Goal: Transaction & Acquisition: Purchase product/service

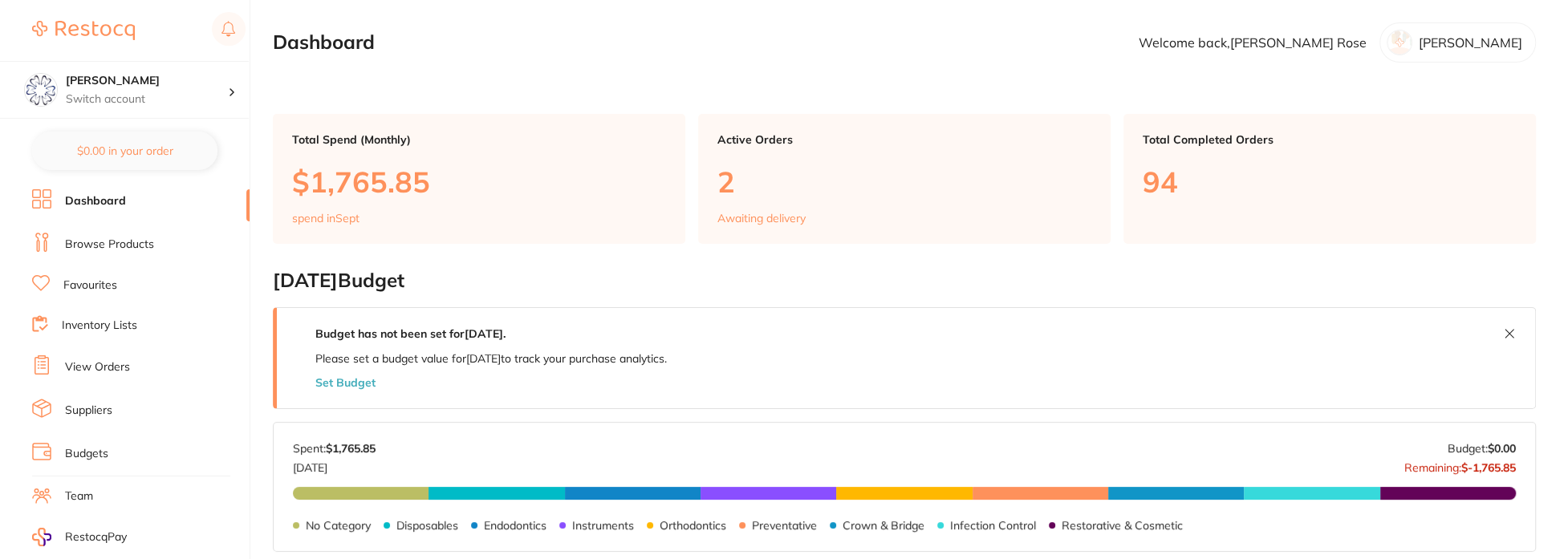
click at [113, 238] on link "Browse Products" at bounding box center [109, 244] width 89 height 16
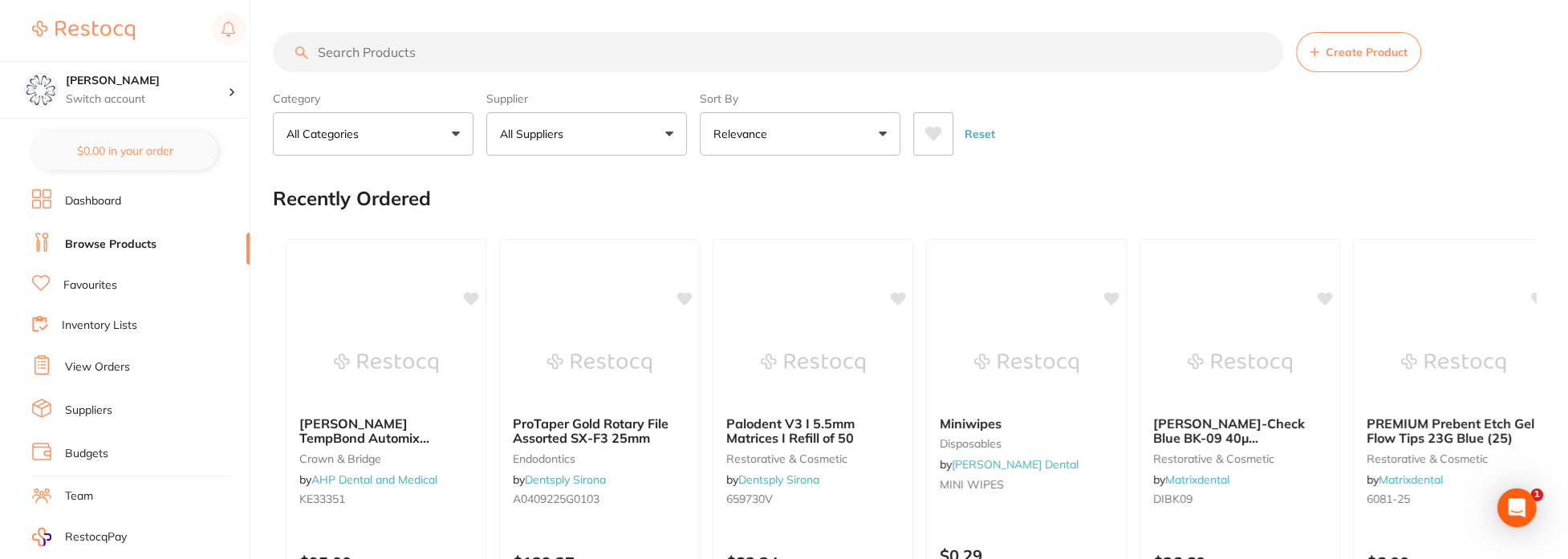
click at [366, 55] on input "search" at bounding box center [778, 52] width 1011 height 40
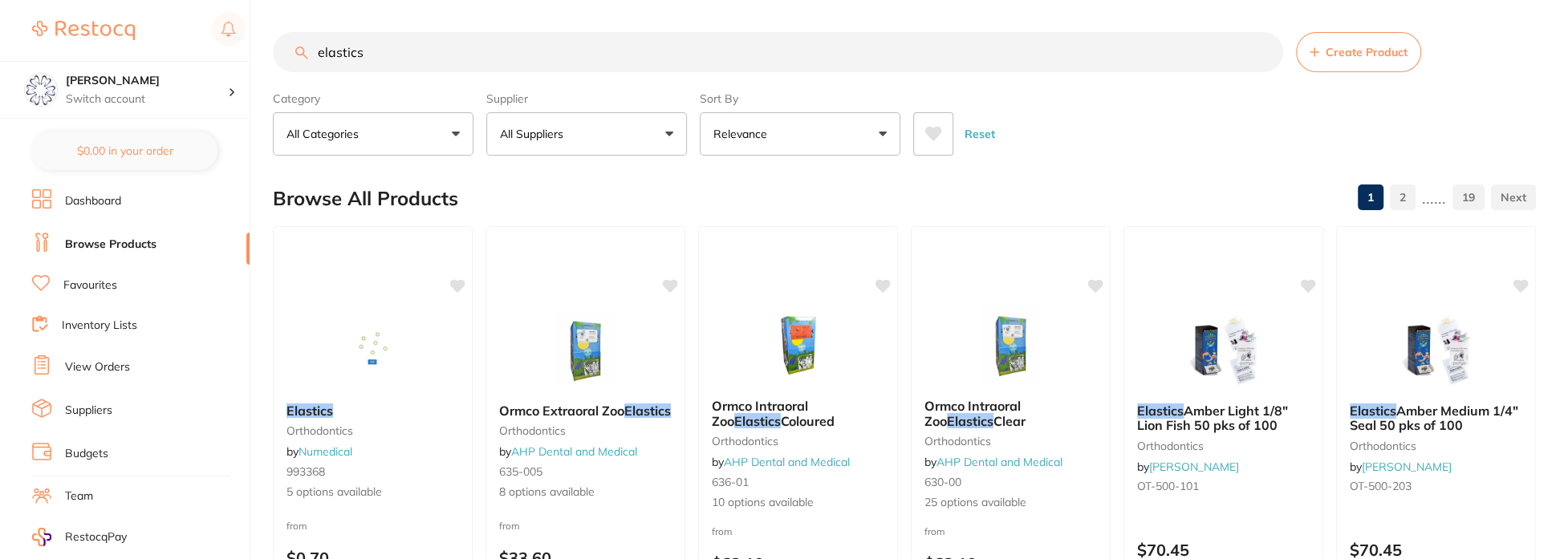
type input "elastics"
click at [677, 130] on button "All Suppliers" at bounding box center [587, 134] width 201 height 43
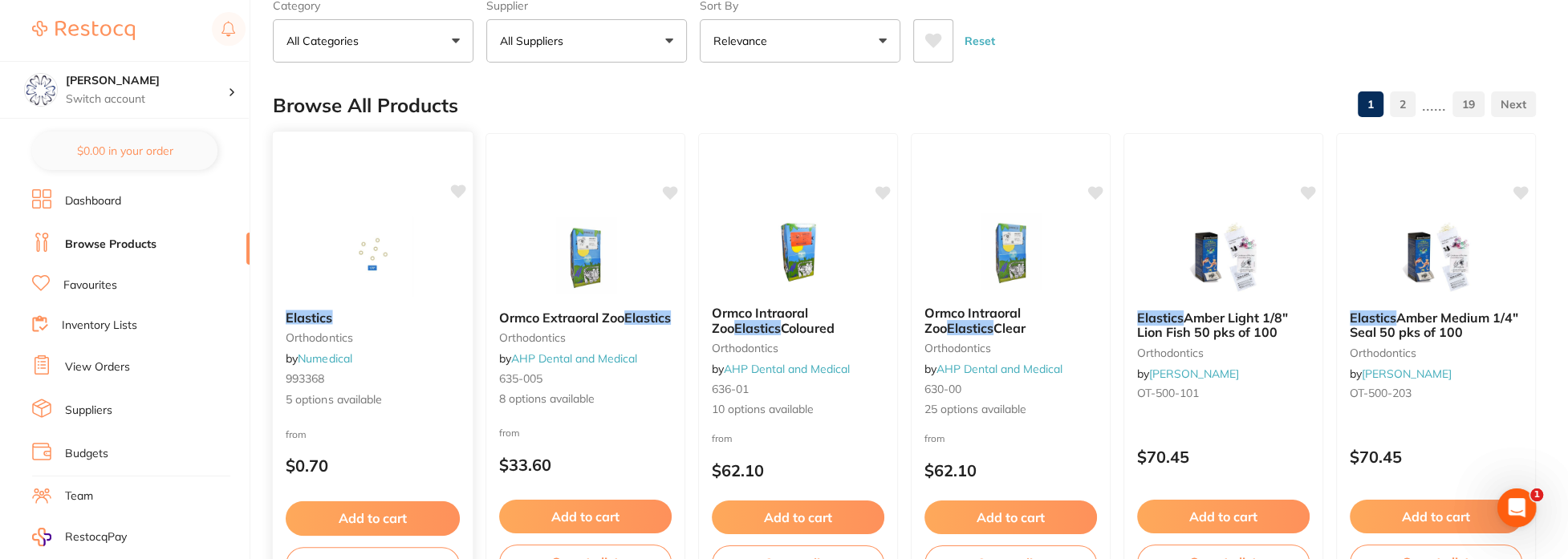
scroll to position [161, 0]
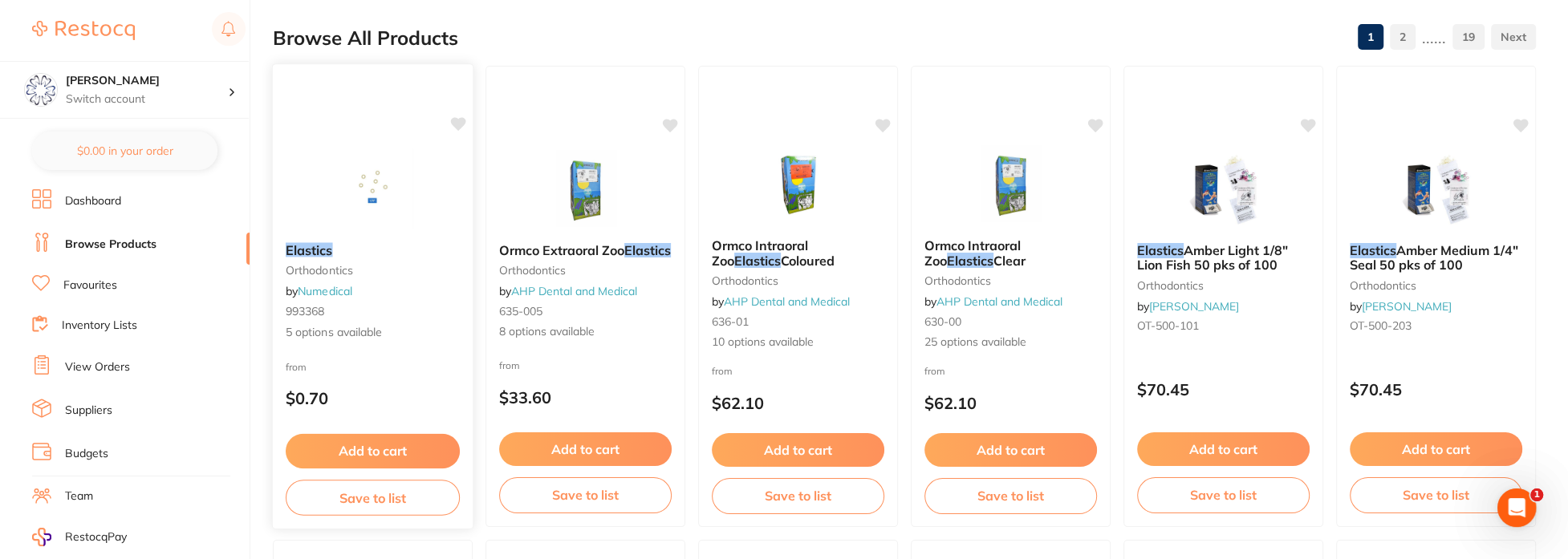
click at [314, 312] on span "993368" at bounding box center [305, 311] width 38 height 14
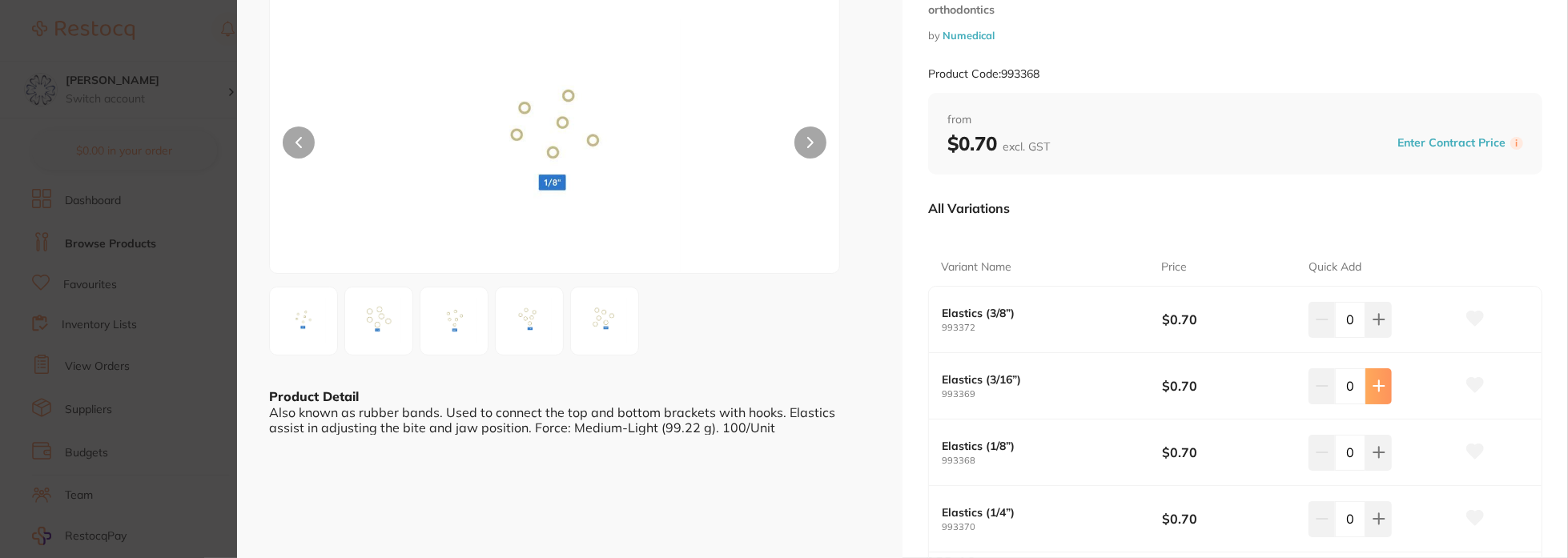
click at [1375, 390] on icon at bounding box center [1378, 387] width 11 height 11
click at [1375, 390] on icon at bounding box center [1378, 386] width 12 height 12
click at [1375, 390] on icon at bounding box center [1375, 386] width 12 height 12
click at [1369, 388] on icon at bounding box center [1375, 386] width 12 height 12
type input "4"
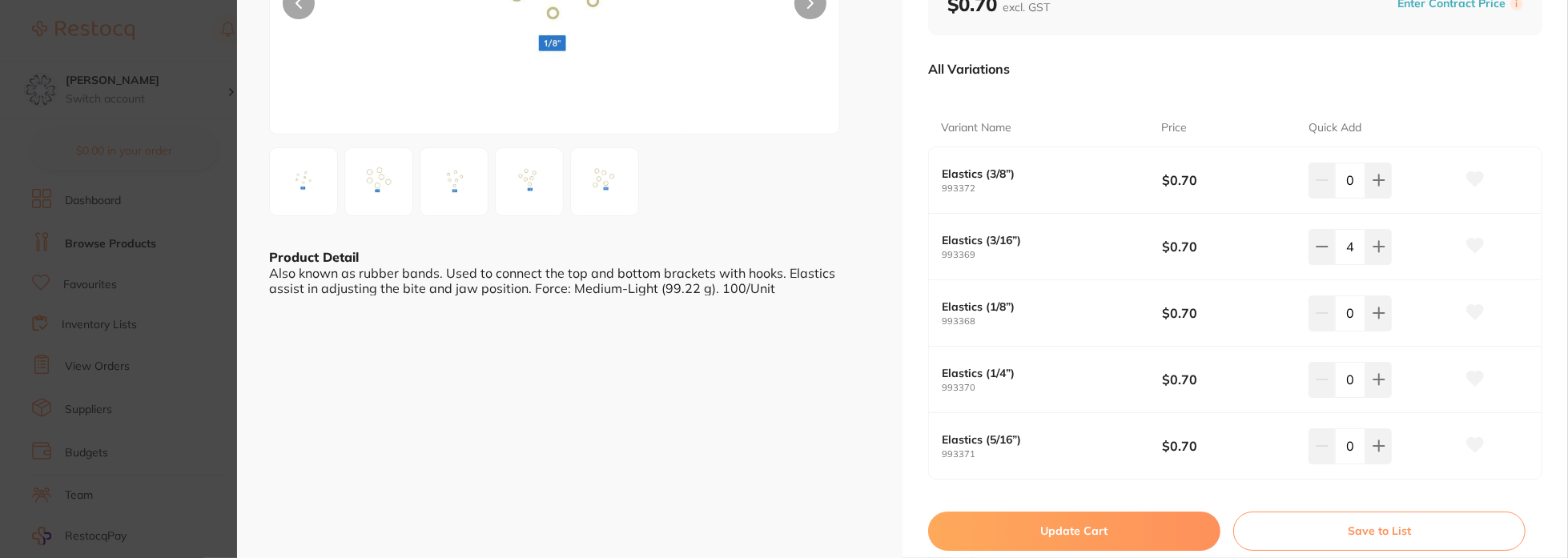
scroll to position [240, 0]
